Goal: Unclear

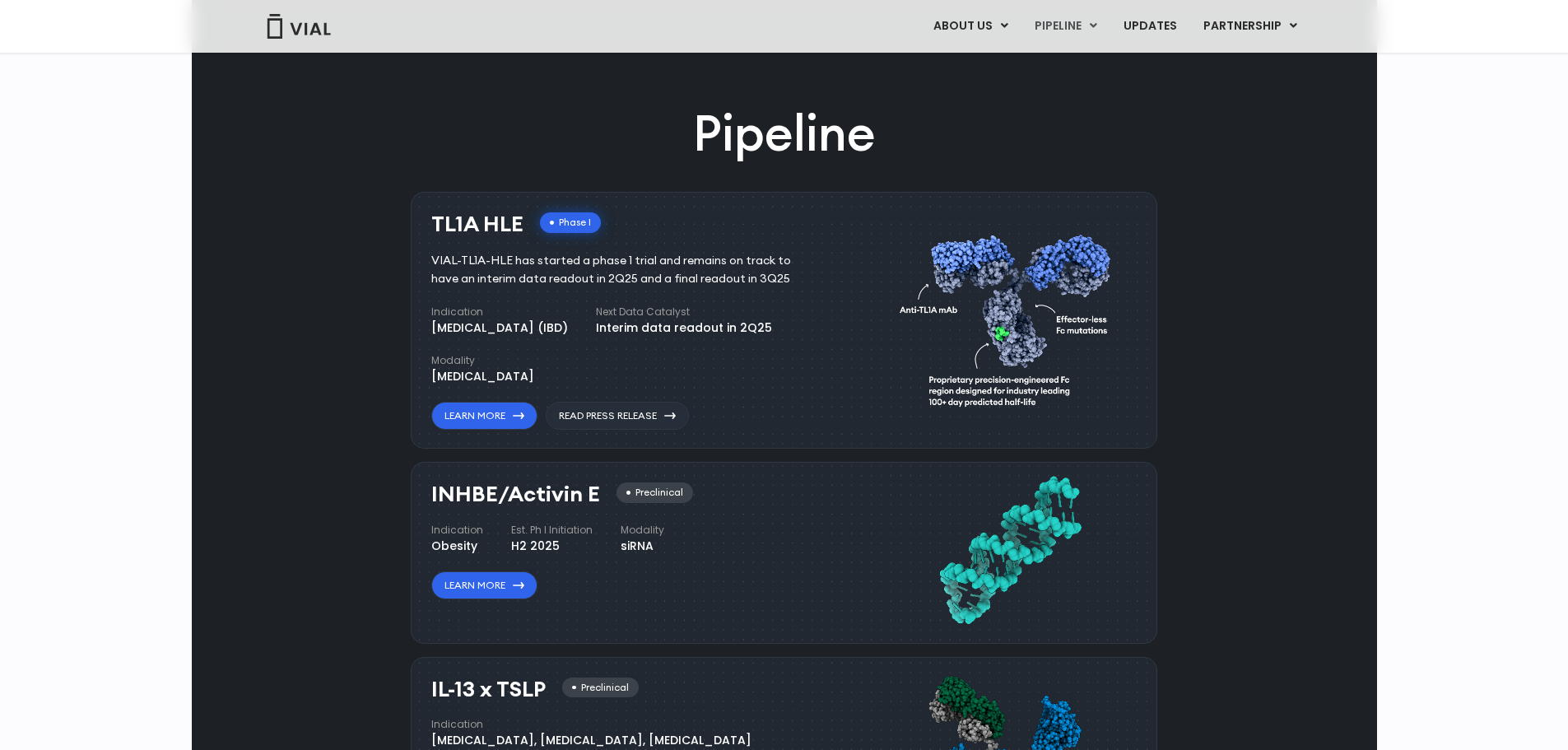
scroll to position [896, 0]
drag, startPoint x: 432, startPoint y: 381, endPoint x: 522, endPoint y: 384, distance: 90.0
click at [522, 236] on h3 "TL1A HLE" at bounding box center [477, 223] width 92 height 24
copy h3 "TL1A HLE"
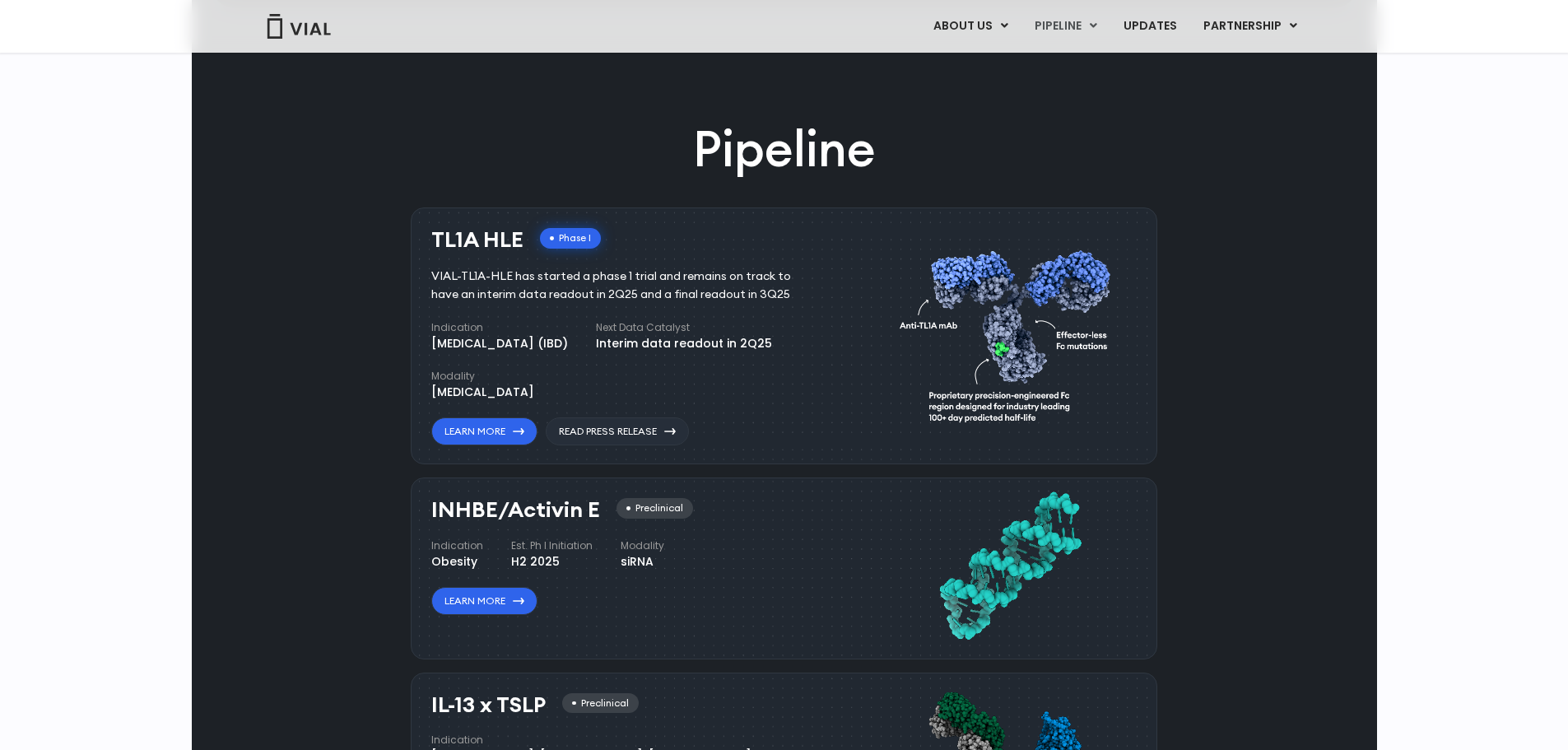
scroll to position [880, 0]
